Goal: Find specific page/section: Find specific page/section

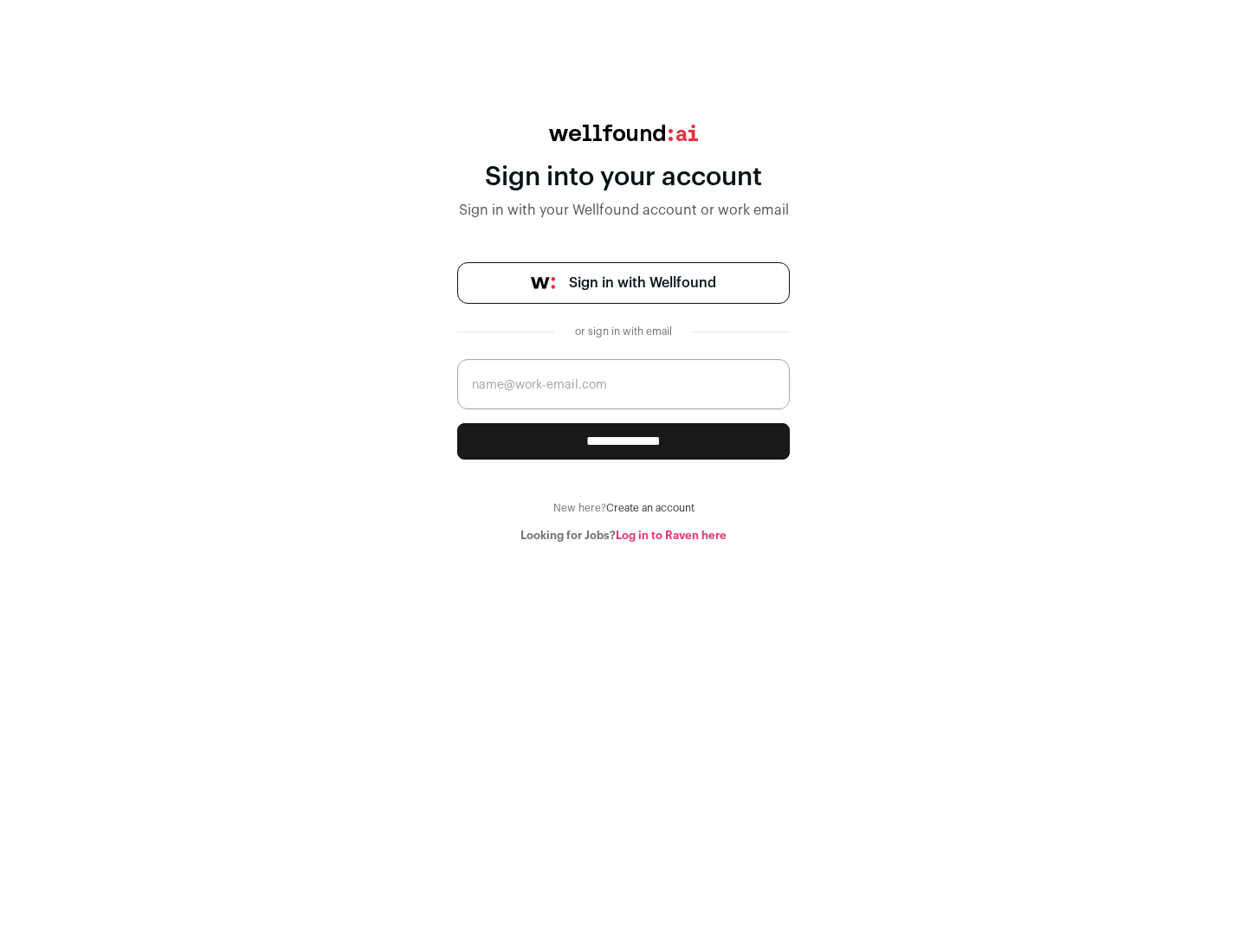
click at [642, 283] on span "Sign in with Wellfound" at bounding box center [642, 282] width 147 height 20
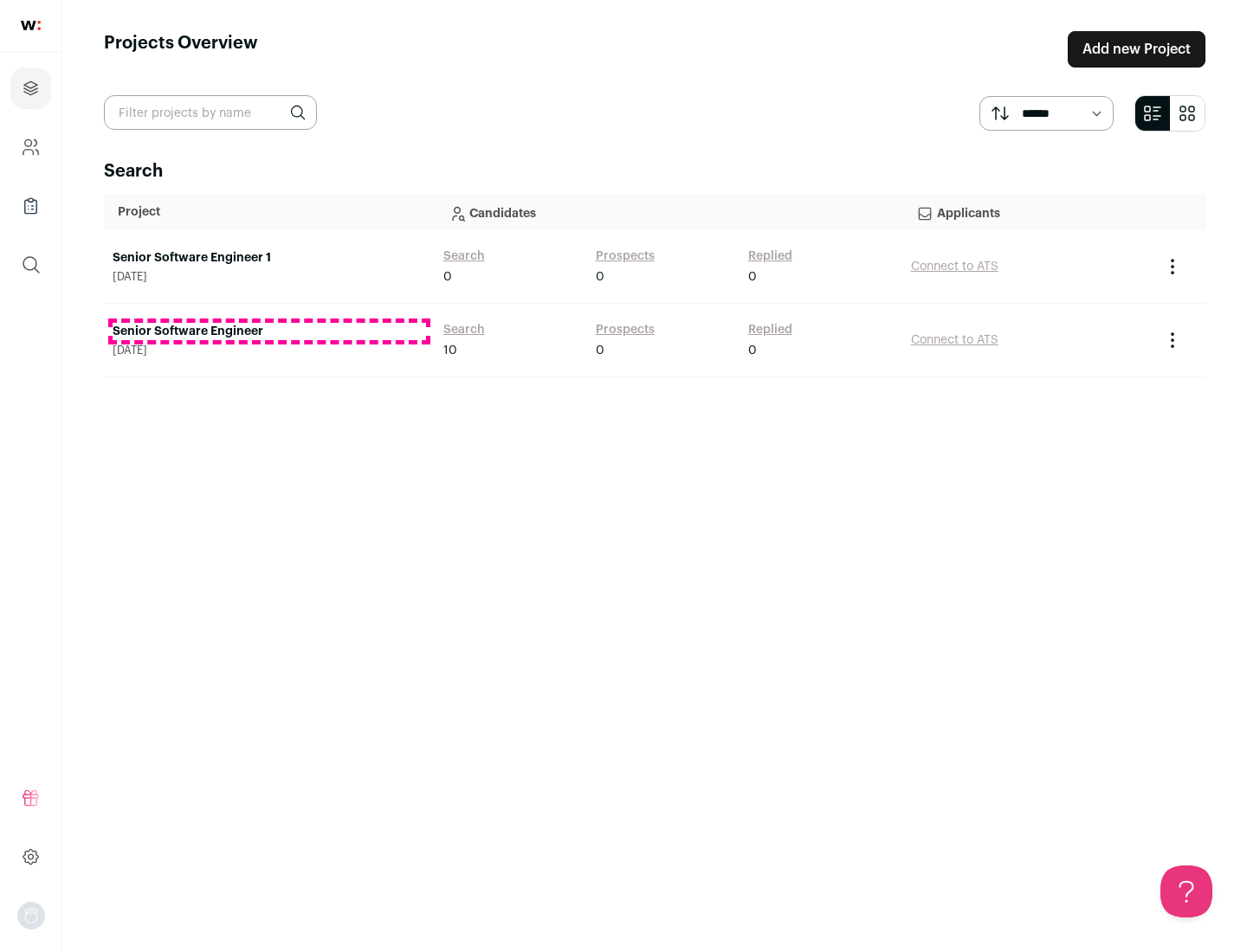
click at [269, 331] on link "Senior Software Engineer" at bounding box center [269, 331] width 313 height 18
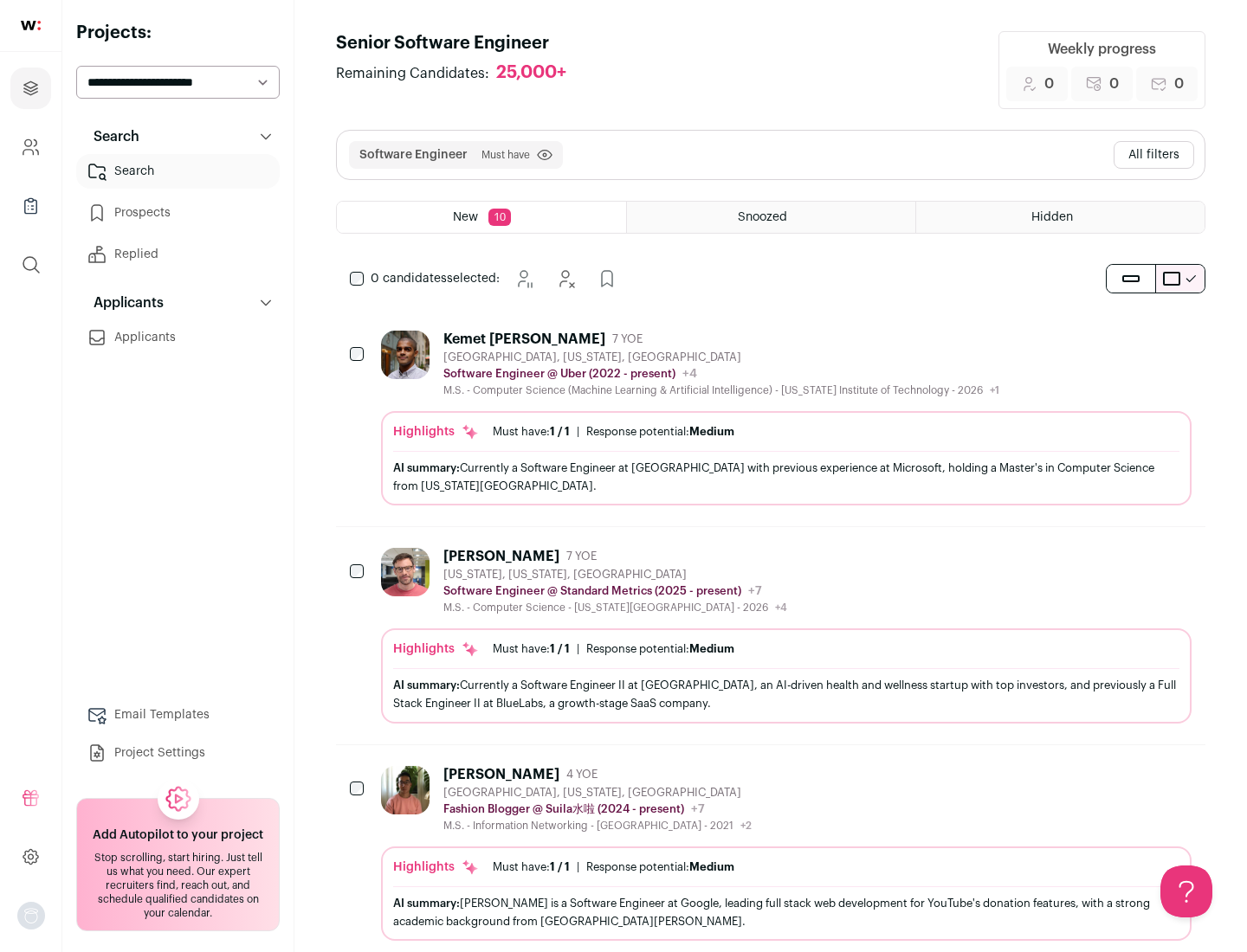
click at [770, 418] on div "Highlights Must have: 1 / 1 How many must haves have been fulfilled? | Response…" at bounding box center [786, 458] width 810 height 95
